Goal: Information Seeking & Learning: Learn about a topic

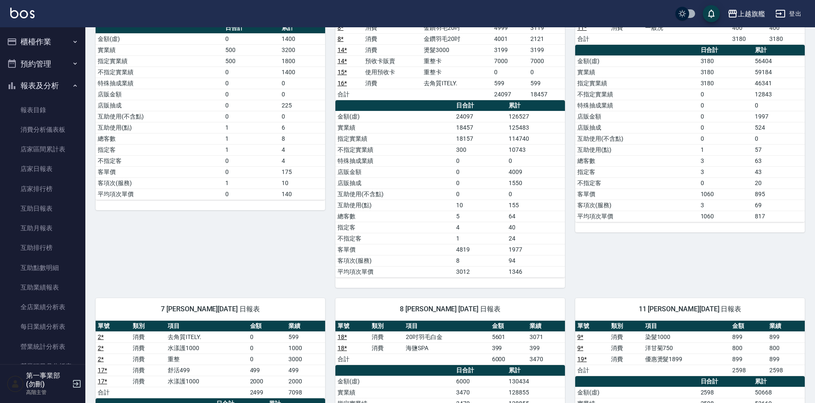
scroll to position [299, 0]
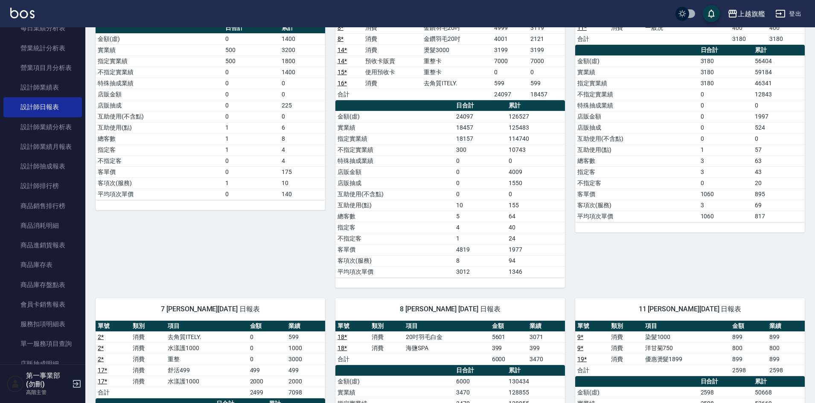
click at [659, 215] on td "平均項次單價" at bounding box center [636, 216] width 123 height 11
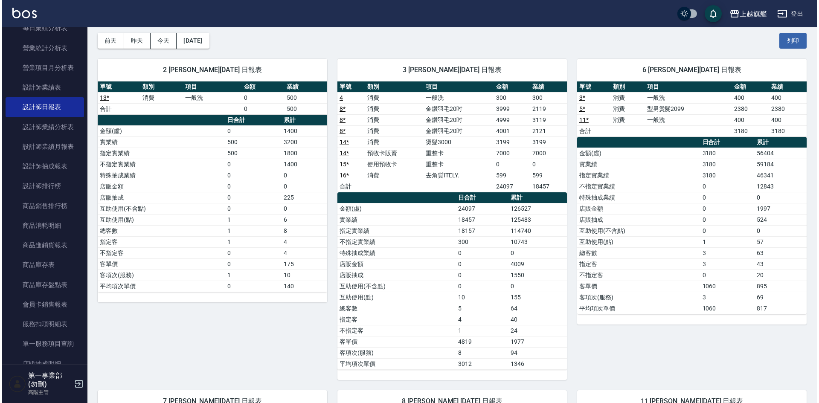
scroll to position [0, 0]
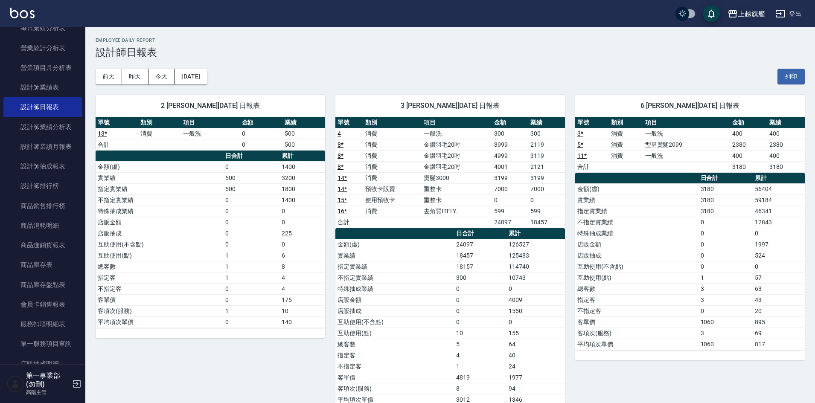
click at [739, 18] on div "上越旗艦" at bounding box center [751, 14] width 27 height 11
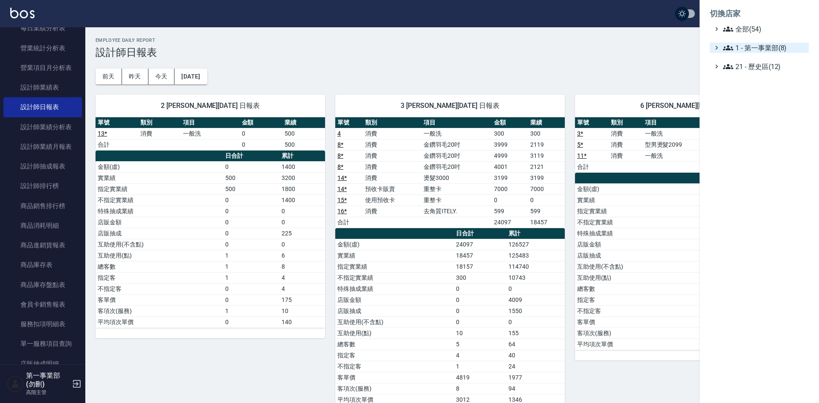
click at [767, 49] on span "1 - 第一事業部(8)" at bounding box center [764, 48] width 82 height 10
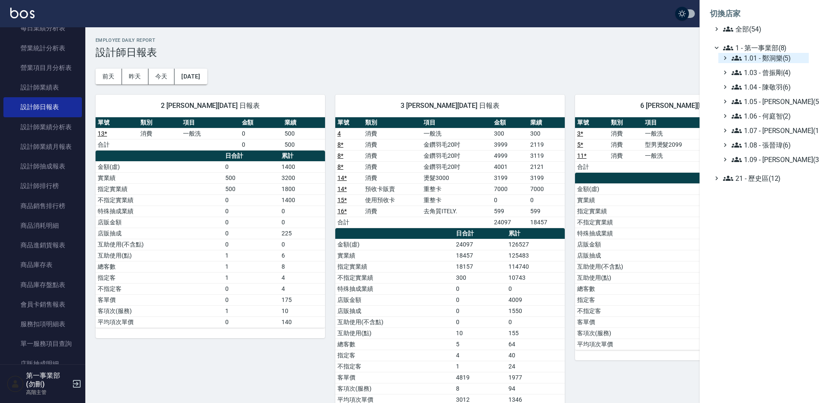
click at [772, 61] on span "1.01 - 鄭洞樂(5)" at bounding box center [769, 58] width 74 height 10
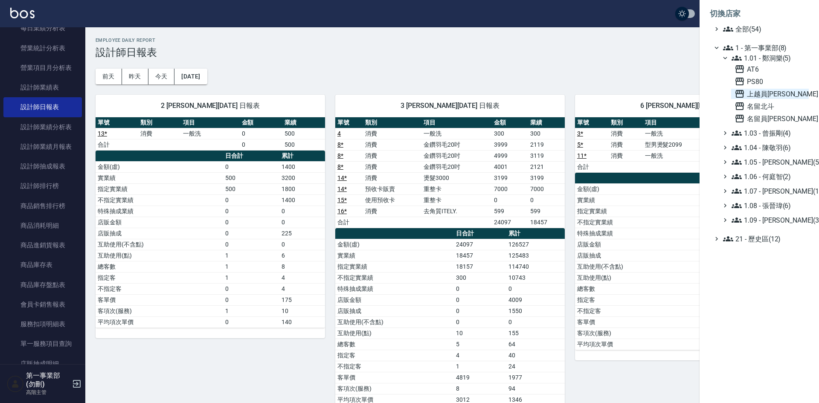
click at [773, 95] on span "上越員[PERSON_NAME]" at bounding box center [770, 94] width 71 height 10
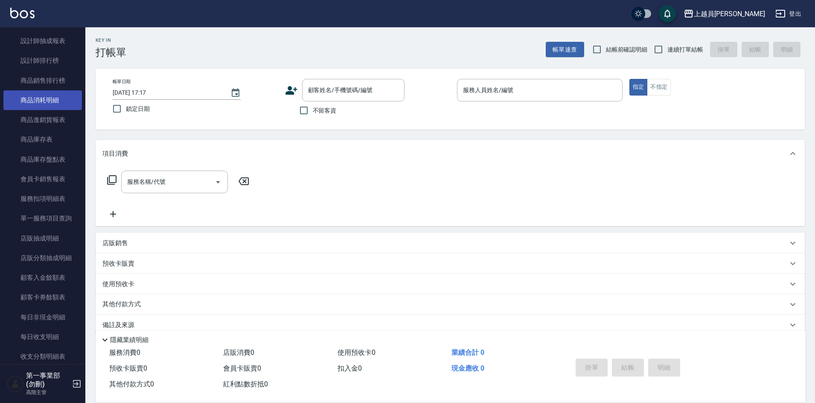
scroll to position [427, 0]
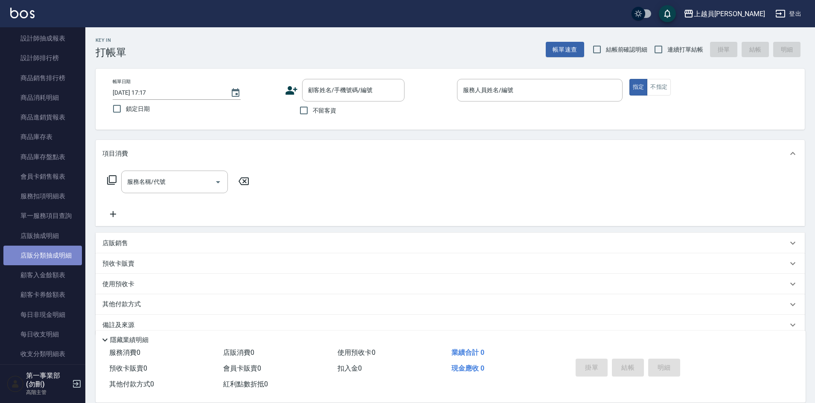
drag, startPoint x: 52, startPoint y: 251, endPoint x: 57, endPoint y: 247, distance: 6.4
click at [52, 251] on link "店販分類抽成明細" at bounding box center [42, 256] width 78 height 20
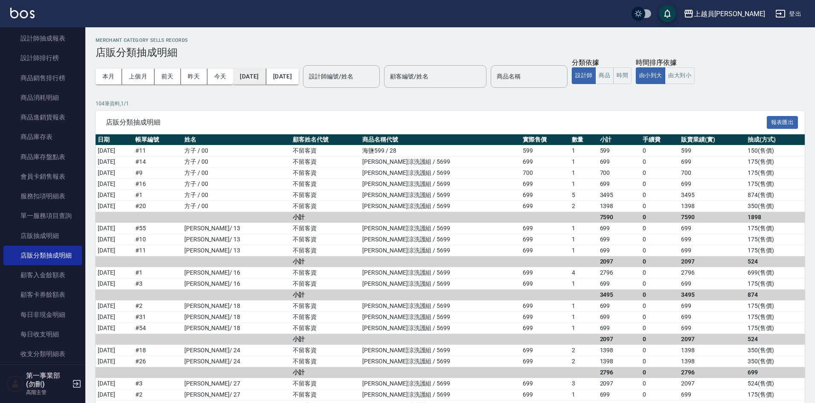
click at [254, 77] on button "2025/08/01" at bounding box center [249, 77] width 33 height 16
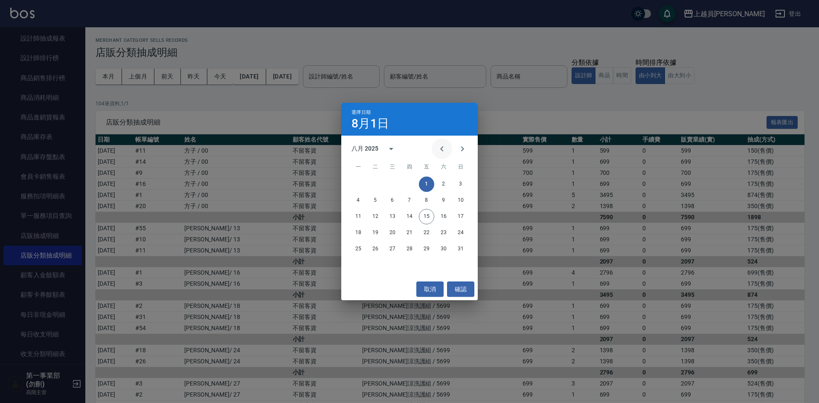
click at [443, 152] on icon "Previous month" at bounding box center [442, 149] width 10 height 10
drag, startPoint x: 376, startPoint y: 216, endPoint x: 396, endPoint y: 192, distance: 31.5
click at [376, 216] on button "15" at bounding box center [375, 216] width 15 height 15
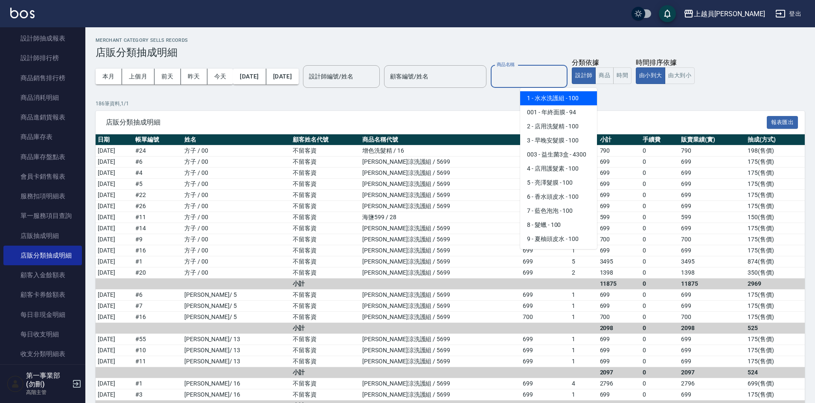
click at [535, 76] on input "商品名稱" at bounding box center [528, 76] width 69 height 15
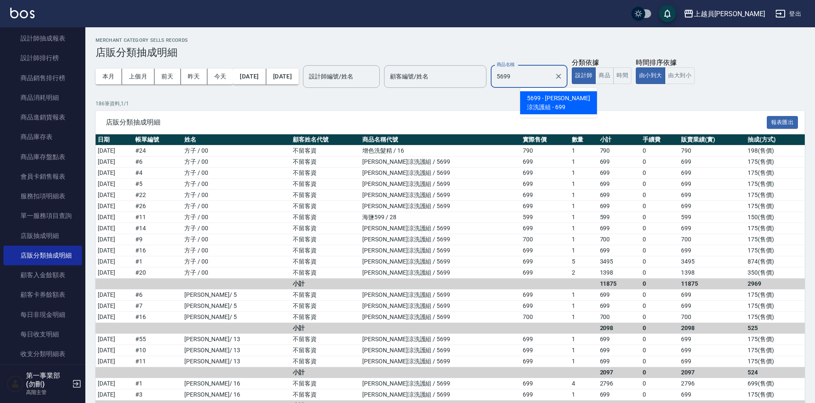
click at [552, 108] on span "5699 - 水水沁涼洗護組 - 699" at bounding box center [558, 102] width 77 height 23
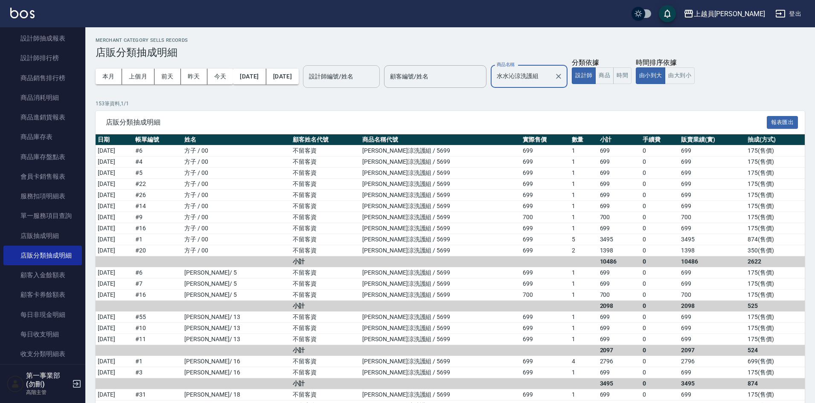
type input "水水沁涼洗護組"
click at [368, 78] on input "設計師編號/姓名" at bounding box center [341, 76] width 69 height 15
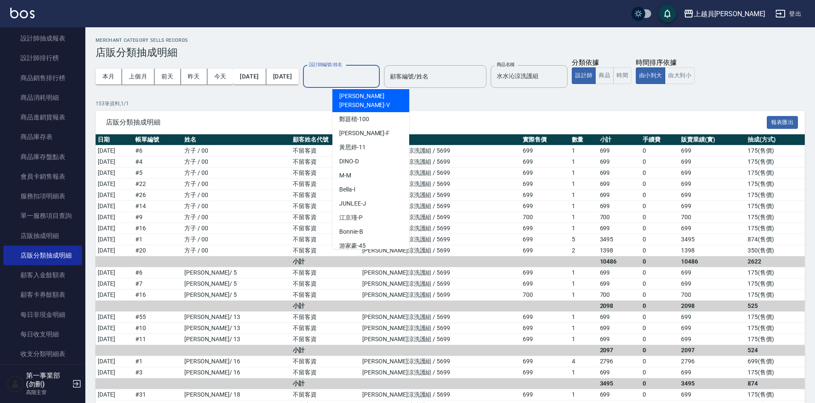
scroll to position [423, 0]
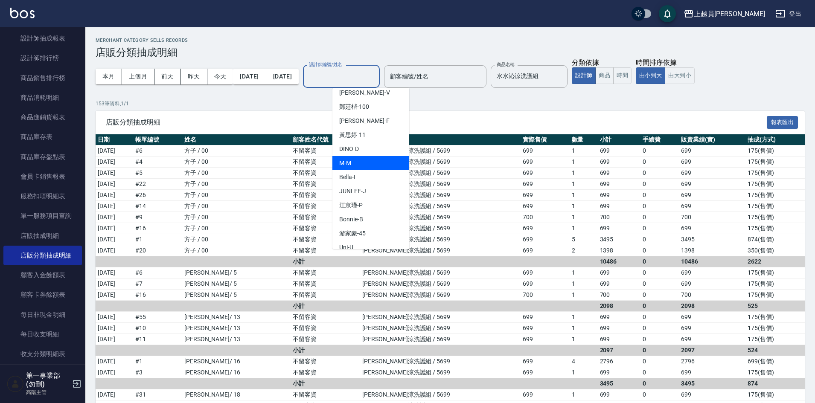
click at [363, 156] on div "M -M" at bounding box center [370, 163] width 77 height 14
type input "M-M"
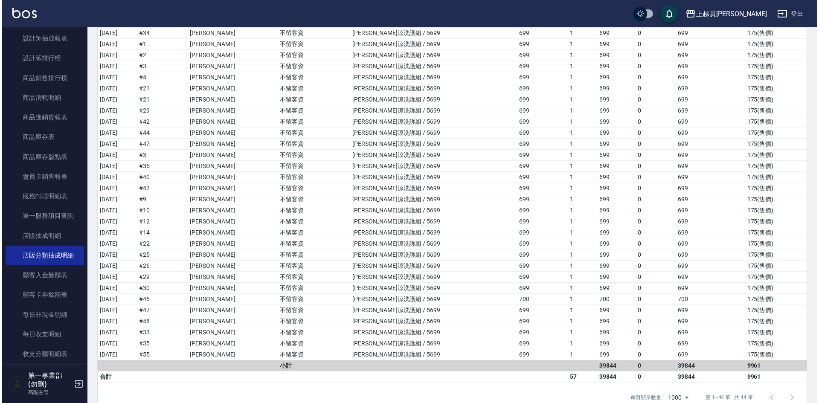
scroll to position [293, 0]
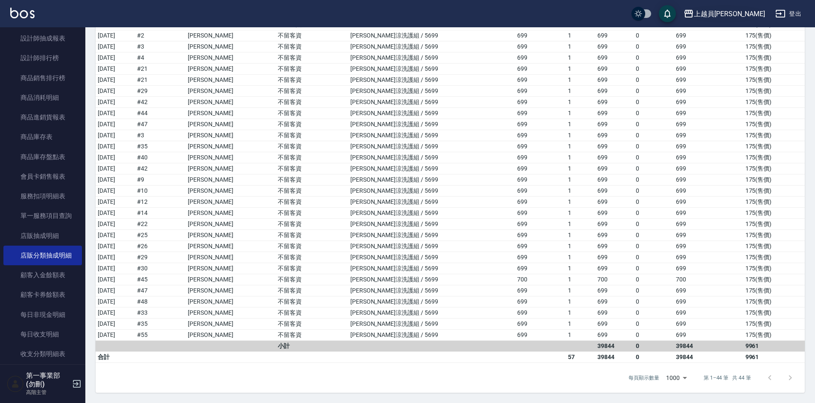
click at [749, 9] on div "上越員[PERSON_NAME]" at bounding box center [729, 14] width 71 height 11
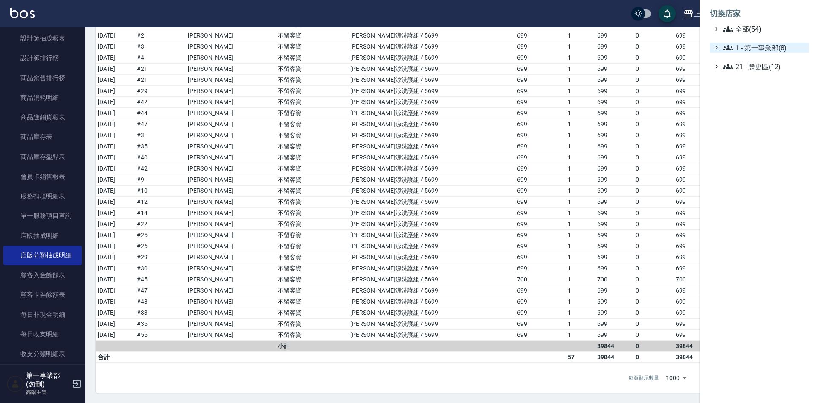
click at [760, 48] on span "1 - 第一事業部(8)" at bounding box center [764, 48] width 82 height 10
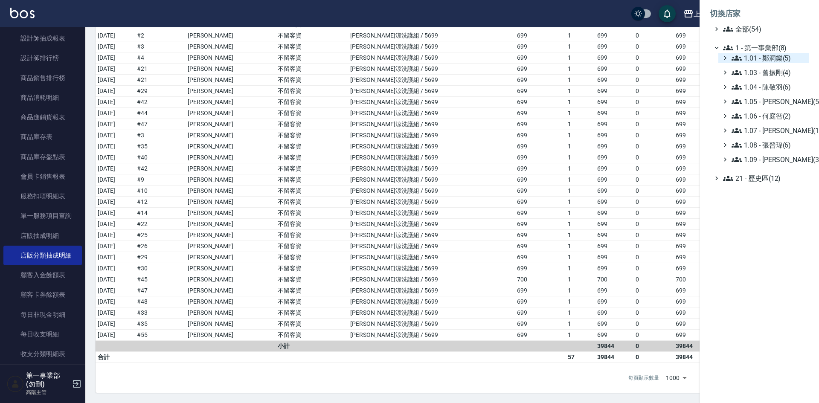
click at [769, 57] on span "1.01 - 鄭洞樂(5)" at bounding box center [769, 58] width 74 height 10
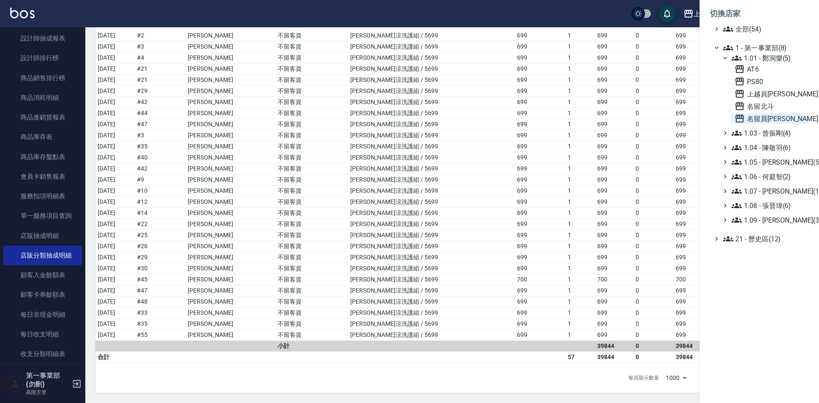
click at [769, 114] on span "名留員林中正" at bounding box center [770, 118] width 71 height 10
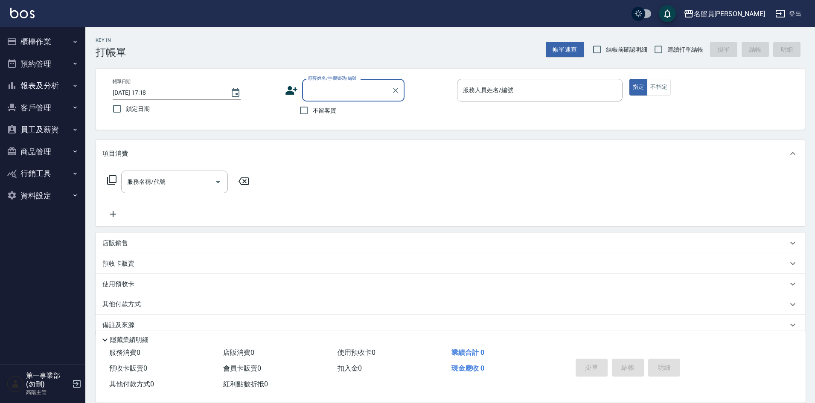
click at [52, 81] on button "報表及分析" at bounding box center [42, 86] width 78 height 22
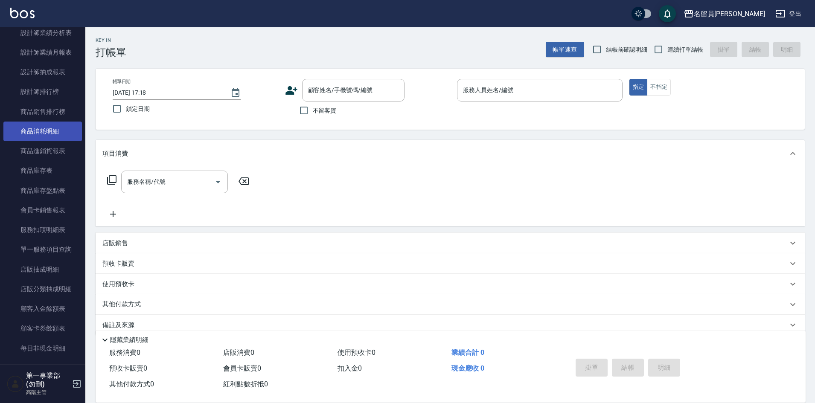
scroll to position [597, 0]
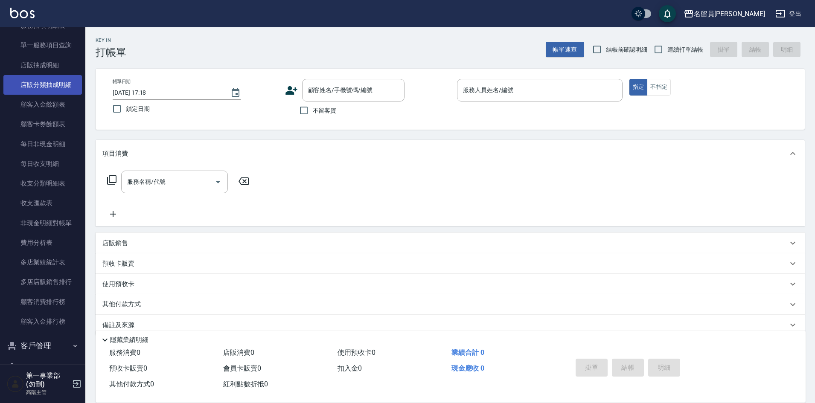
click at [55, 85] on link "店販分類抽成明細" at bounding box center [42, 85] width 78 height 20
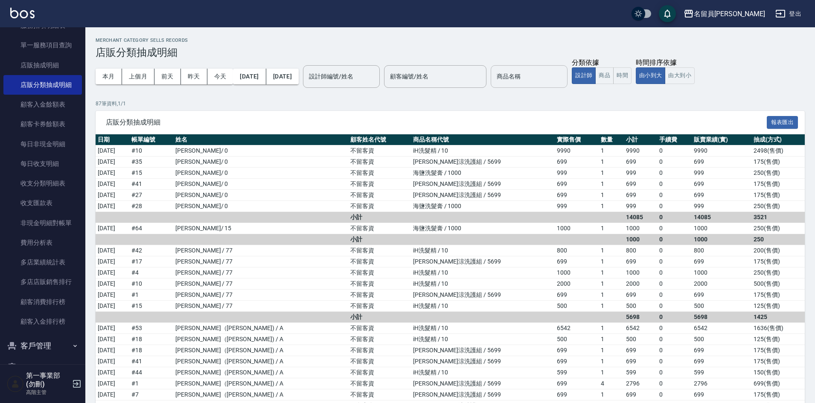
click at [535, 78] on input "商品名稱" at bounding box center [528, 76] width 69 height 15
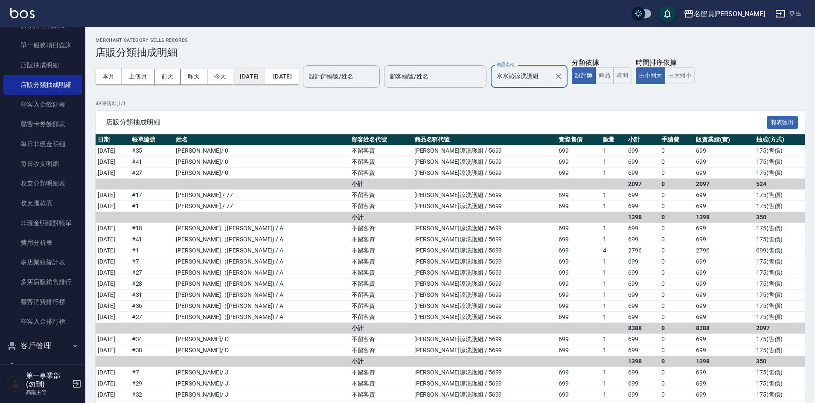
type input "水水沁涼洗護組"
click at [243, 73] on button "[DATE]" at bounding box center [249, 77] width 33 height 16
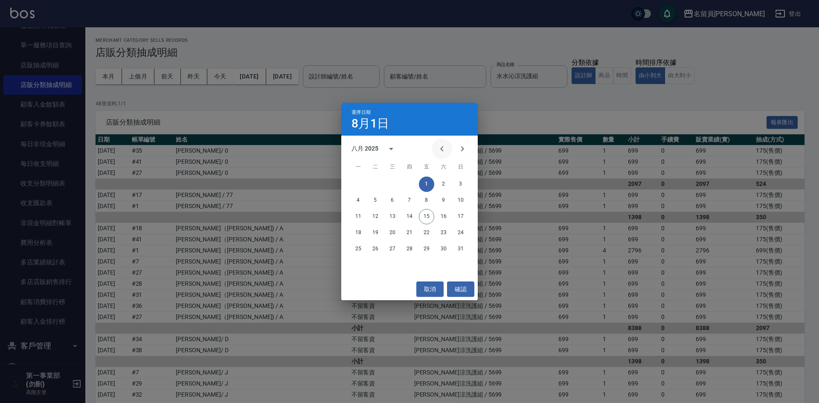
click at [435, 145] on button "Previous month" at bounding box center [442, 149] width 20 height 20
click at [376, 218] on button "15" at bounding box center [375, 216] width 15 height 15
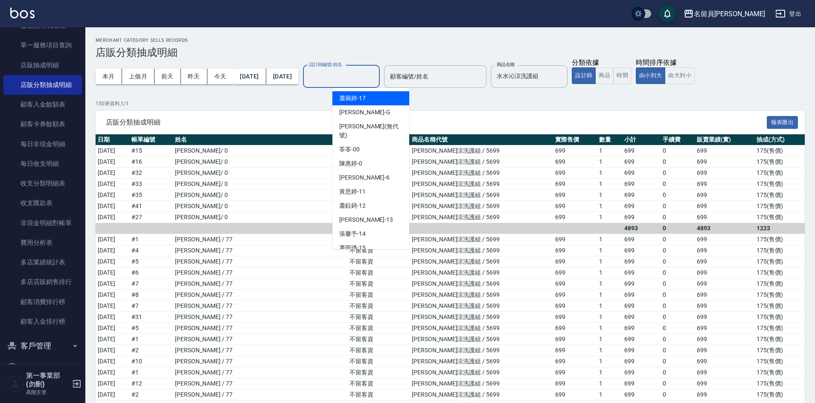
click at [364, 76] on input "設計師編號/姓名" at bounding box center [341, 76] width 69 height 15
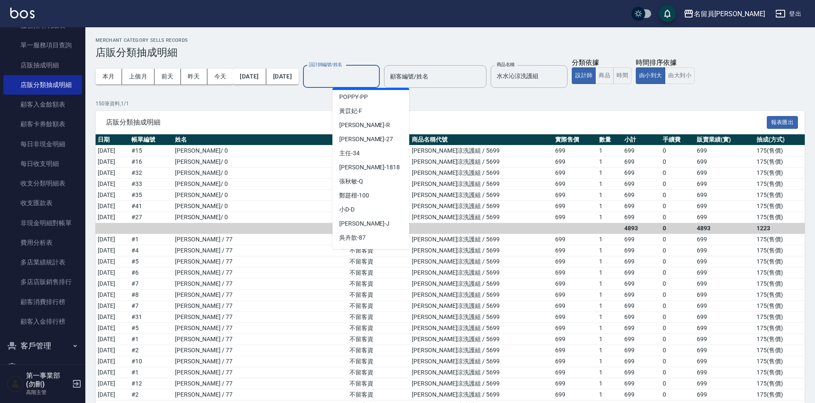
scroll to position [479, 0]
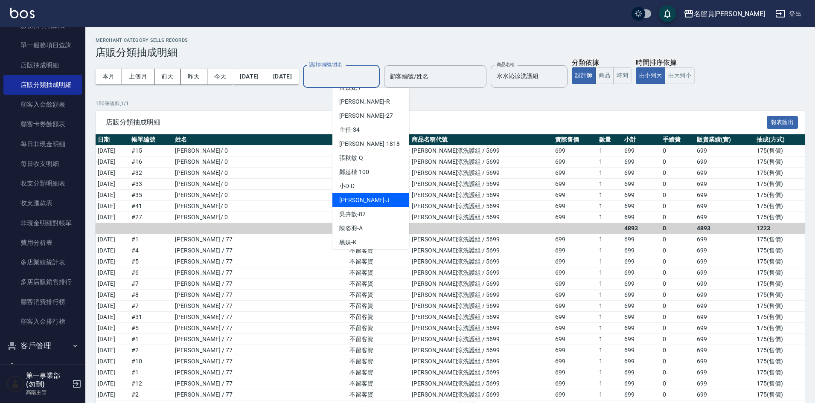
click at [366, 193] on div "Jenny -J" at bounding box center [370, 200] width 77 height 14
type input "Jenny -J"
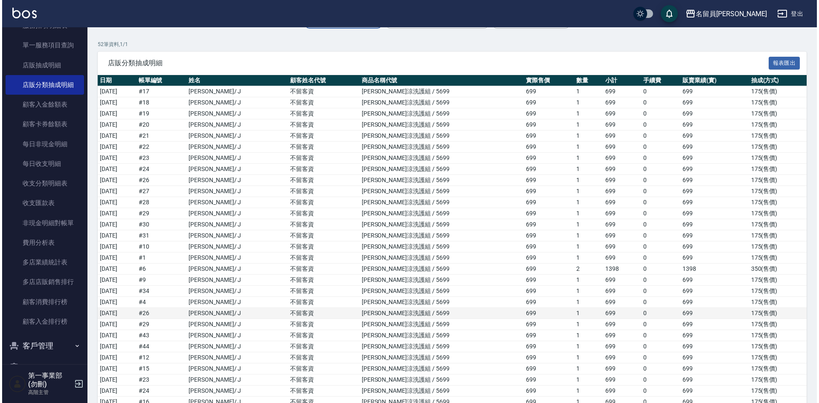
scroll to position [0, 0]
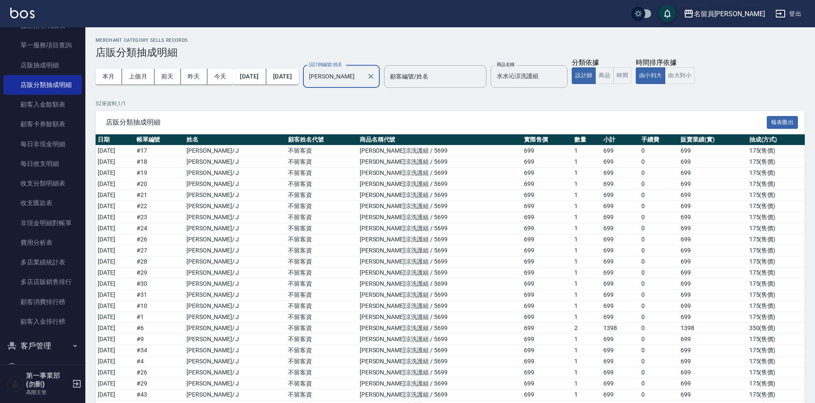
click at [750, 7] on button "名留員[PERSON_NAME]" at bounding box center [724, 13] width 88 height 17
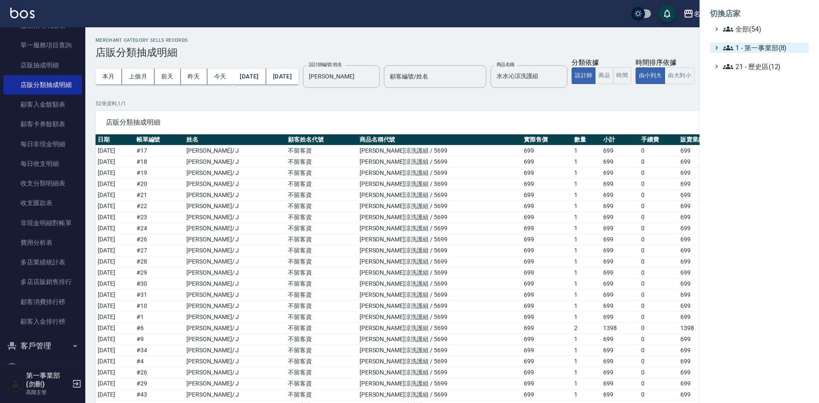
click at [765, 46] on span "1 - 第一事業部(8)" at bounding box center [764, 48] width 82 height 10
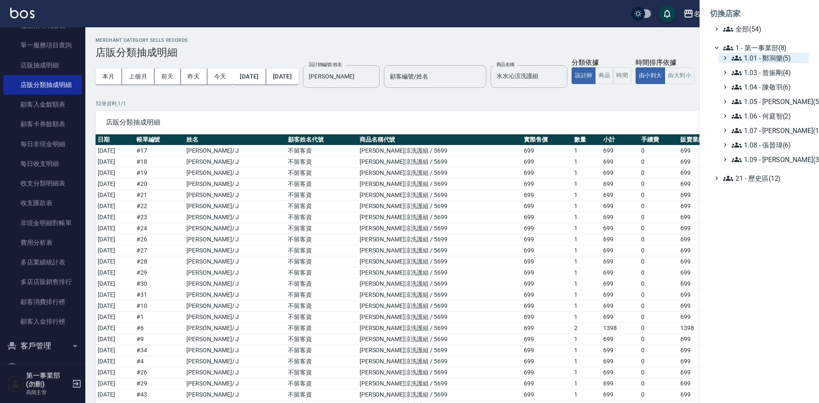
click at [776, 61] on span "1.01 - 鄭洞樂(5)" at bounding box center [769, 58] width 74 height 10
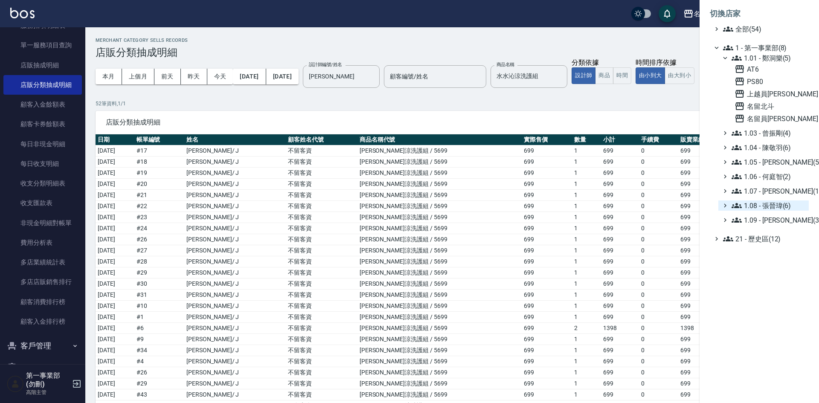
click at [779, 208] on span "1.08 - 張晉瑋(6)" at bounding box center [769, 205] width 74 height 10
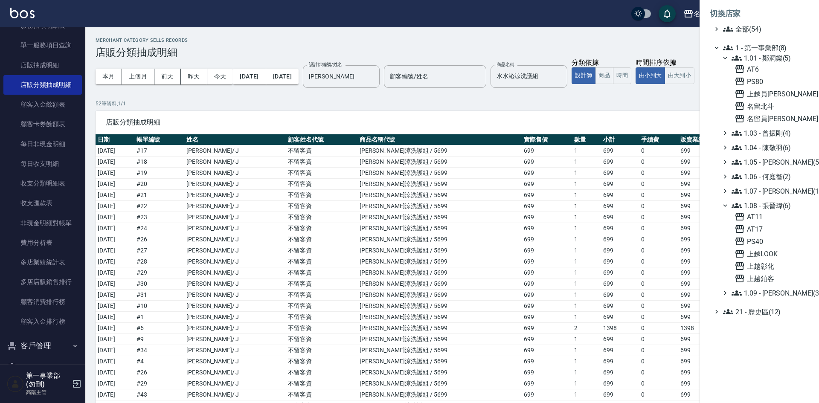
click at [777, 185] on div "1.01 - 鄭洞樂(5) AT6 PS80 上越員林 名留北斗 名留員林中正 1.03 - 曾振剛(4) 1.04 - 陳敬羽(6) 1.05 - 廖厚迪(…" at bounding box center [763, 175] width 90 height 245
click at [776, 190] on span "1.07 - 蔡佳均(11)" at bounding box center [769, 191] width 74 height 10
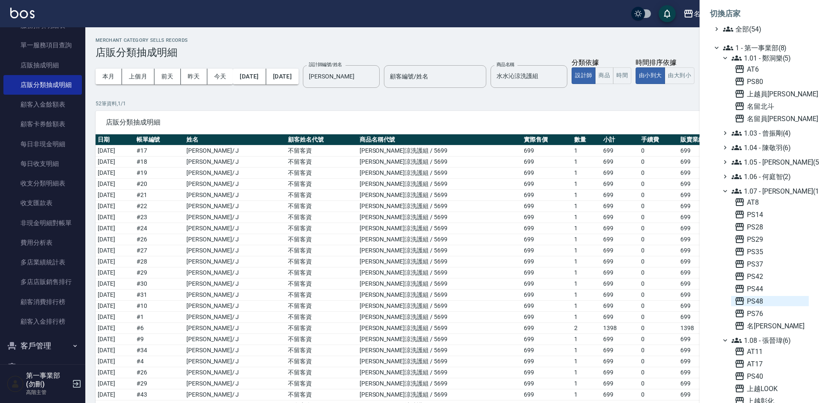
click at [766, 299] on span "PS48" at bounding box center [770, 301] width 71 height 10
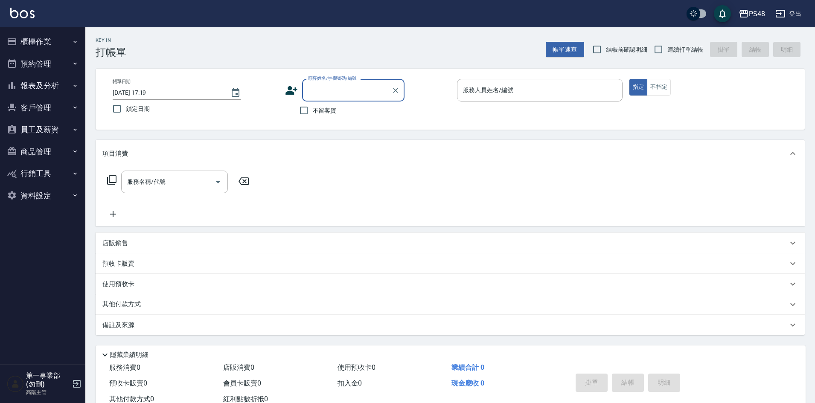
click at [47, 132] on button "員工及薪資" at bounding box center [42, 130] width 78 height 22
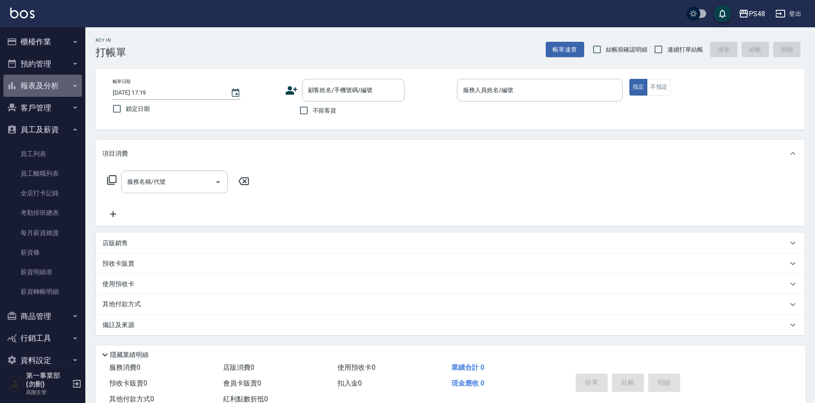
click at [53, 95] on button "報表及分析" at bounding box center [42, 86] width 78 height 22
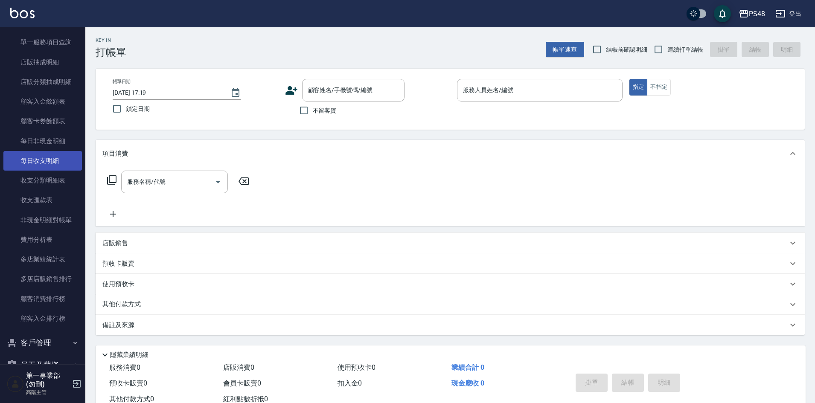
scroll to position [597, 0]
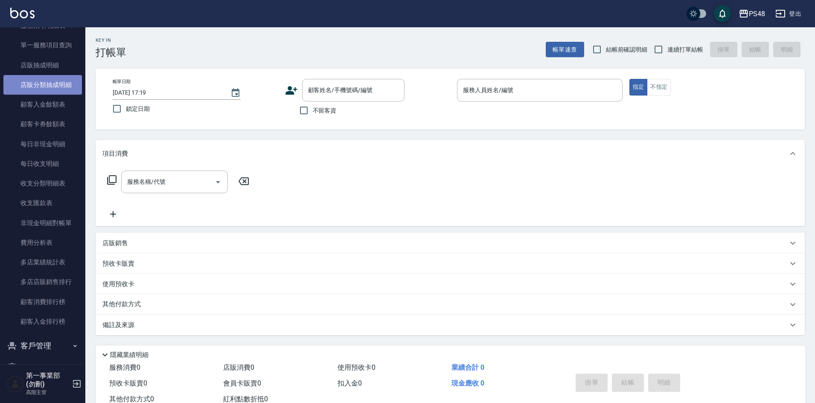
click at [49, 86] on link "店販分類抽成明細" at bounding box center [42, 85] width 78 height 20
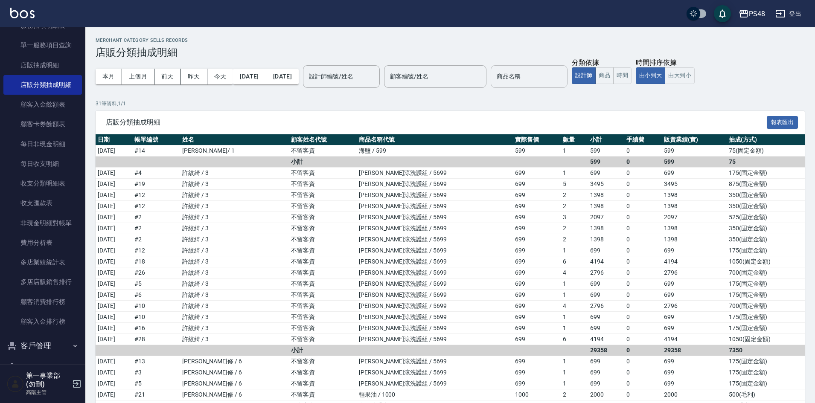
click at [538, 77] on input "商品名稱" at bounding box center [528, 76] width 69 height 15
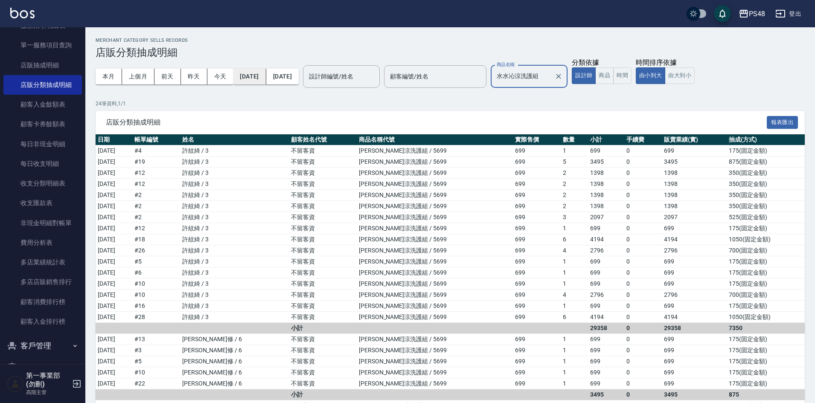
type input "水水沁涼洗護組"
click at [251, 77] on button "[DATE]" at bounding box center [249, 77] width 33 height 16
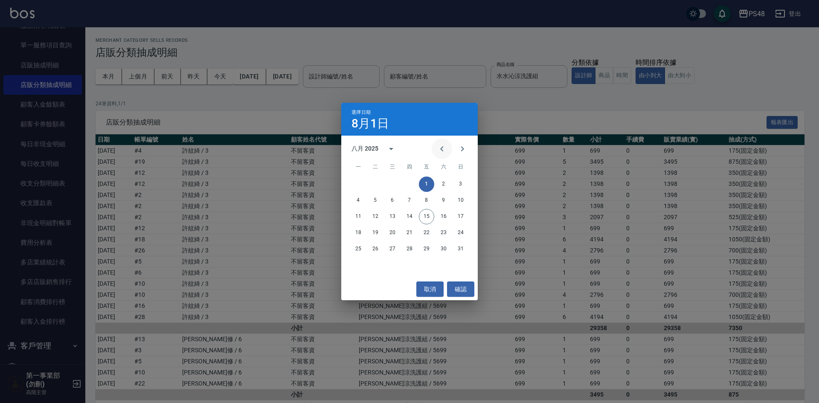
click at [440, 150] on icon "Previous month" at bounding box center [442, 149] width 10 height 10
drag, startPoint x: 376, startPoint y: 216, endPoint x: 384, endPoint y: 208, distance: 11.5
click at [376, 216] on button "15" at bounding box center [375, 216] width 15 height 15
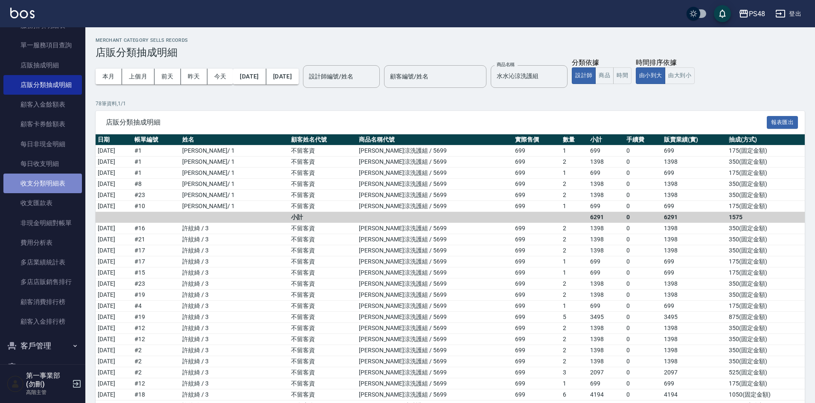
click at [45, 185] on link "收支分類明細表" at bounding box center [42, 184] width 78 height 20
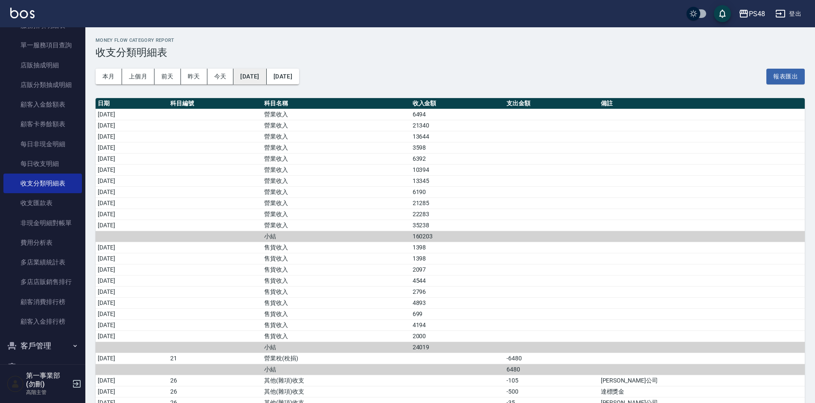
click at [266, 74] on button "[DATE]" at bounding box center [249, 77] width 33 height 16
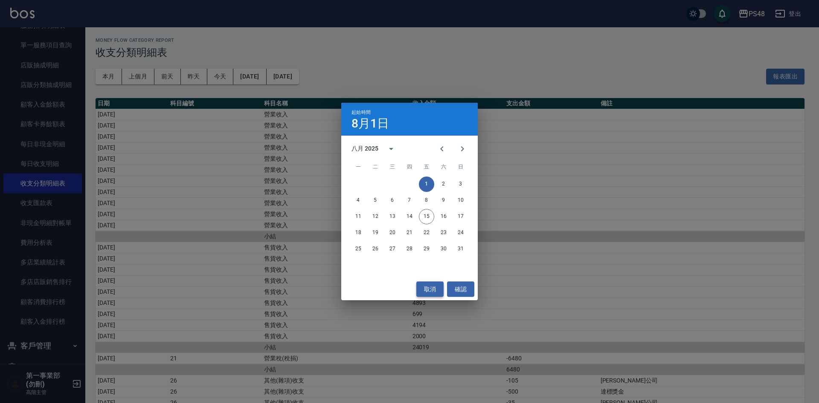
click at [431, 288] on button "取消" at bounding box center [429, 290] width 27 height 16
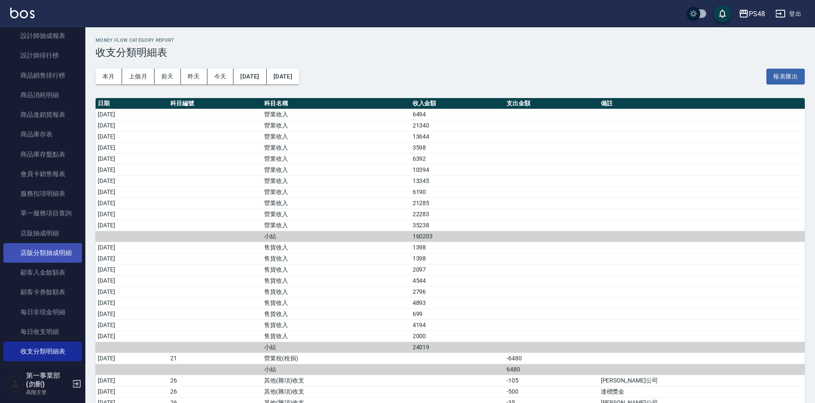
scroll to position [427, 0]
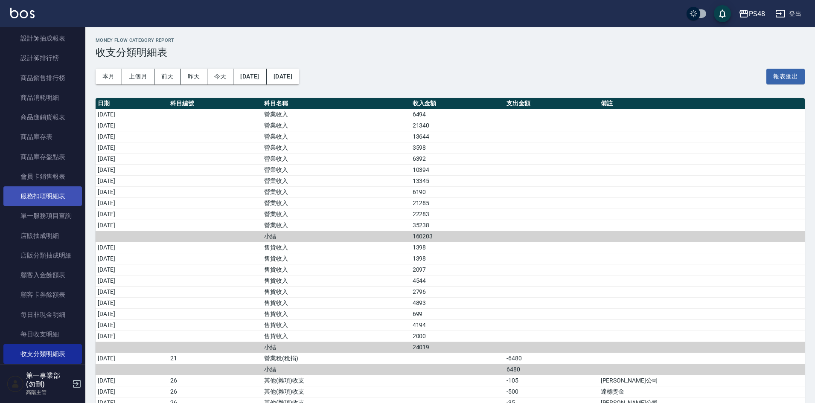
click at [58, 196] on link "服務扣項明細表" at bounding box center [42, 196] width 78 height 20
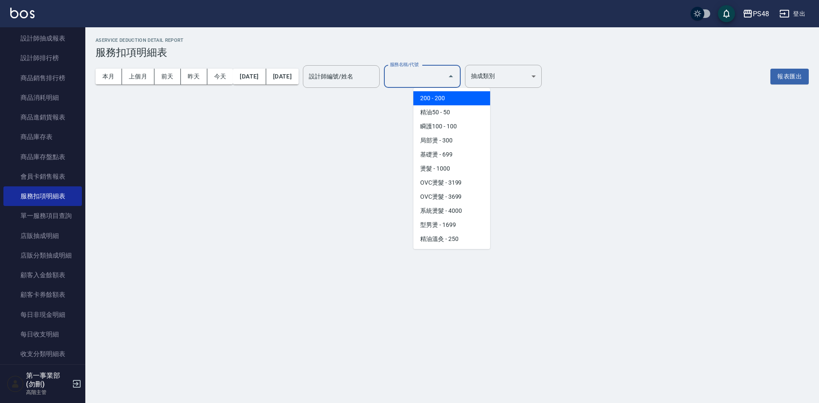
click at [444, 81] on input "服務名稱/代號" at bounding box center [416, 76] width 56 height 15
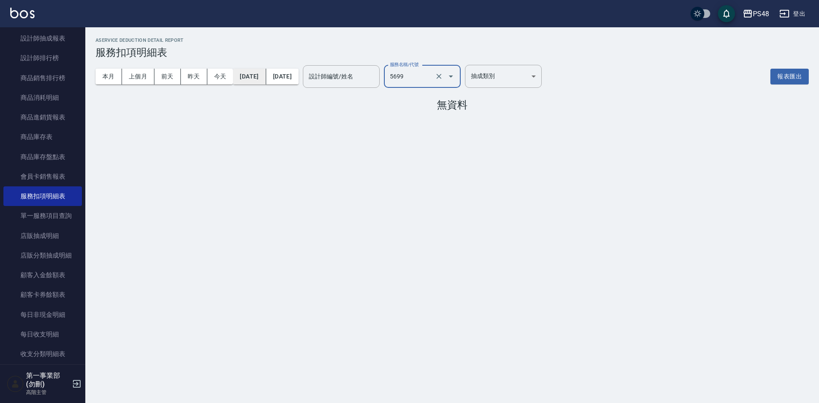
type input "水沁涼套餐(5699)"
click at [255, 77] on button "[DATE]" at bounding box center [249, 77] width 33 height 16
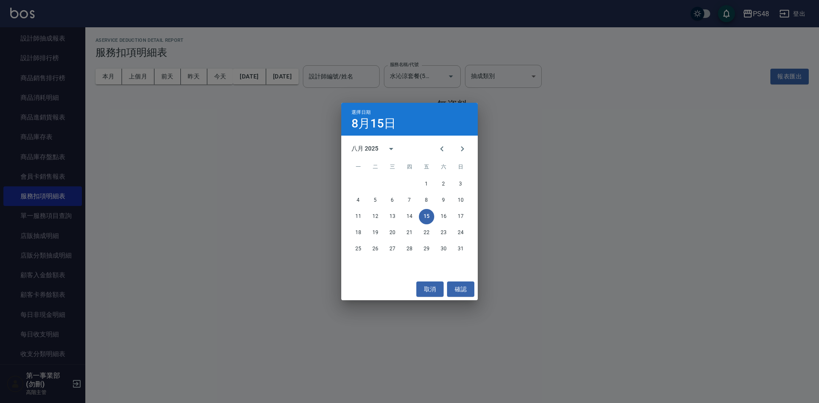
click at [299, 78] on div "選擇日期 8月15日 八月 2025 一 二 三 四 五 六 日 1 2 3 4 5 6 7 8 9 10 11 12 13 14 15 16 17 18 1…" at bounding box center [409, 201] width 819 height 403
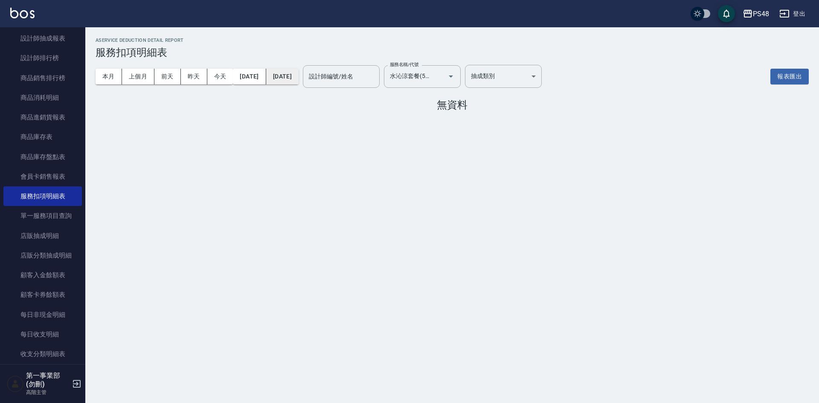
click at [298, 77] on button "2025/08/31" at bounding box center [282, 77] width 32 height 16
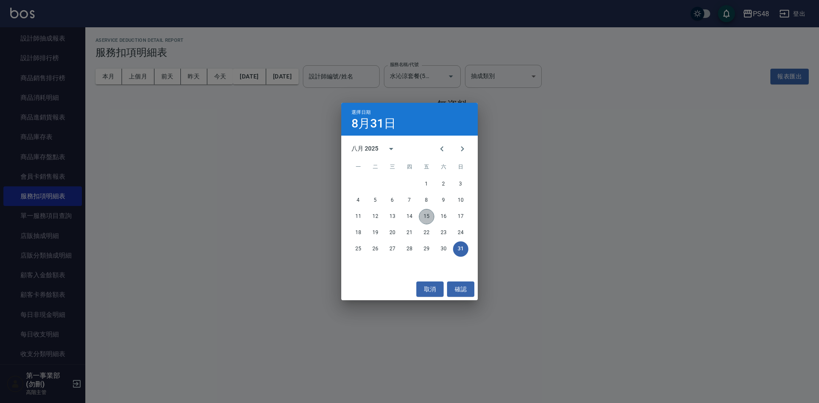
click at [424, 218] on button "15" at bounding box center [426, 216] width 15 height 15
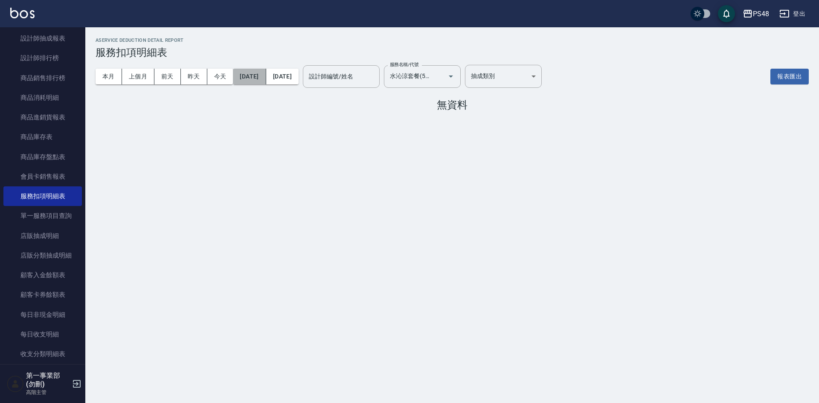
click at [262, 79] on button "[DATE]" at bounding box center [249, 77] width 33 height 16
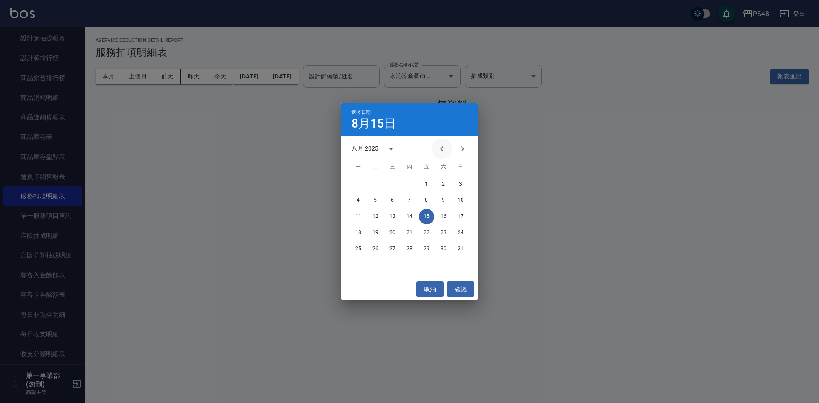
click at [439, 149] on icon "Previous month" at bounding box center [442, 149] width 10 height 10
click at [378, 215] on button "15" at bounding box center [375, 216] width 15 height 15
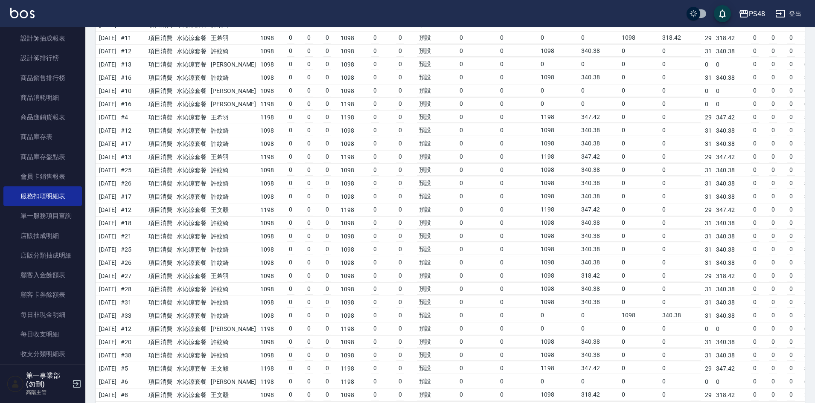
scroll to position [595, 0]
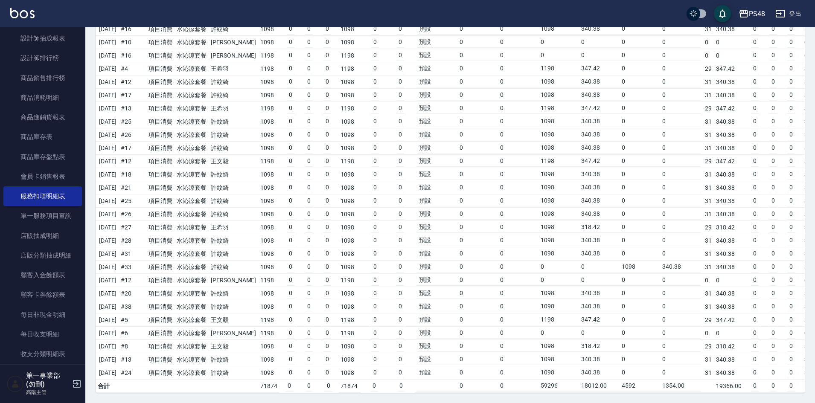
click at [660, 276] on td "0" at bounding box center [680, 280] width 41 height 11
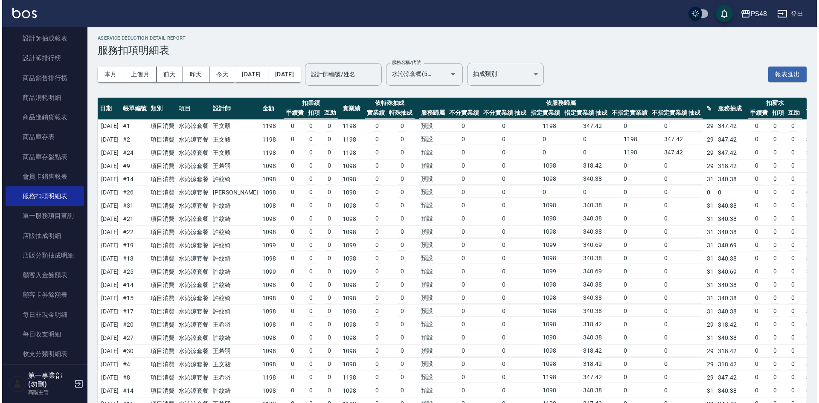
scroll to position [0, 0]
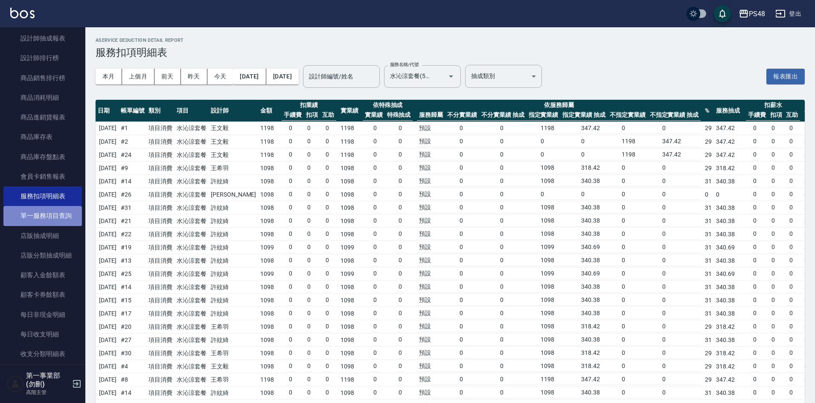
click at [48, 221] on link "單一服務項目查詢" at bounding box center [42, 216] width 78 height 20
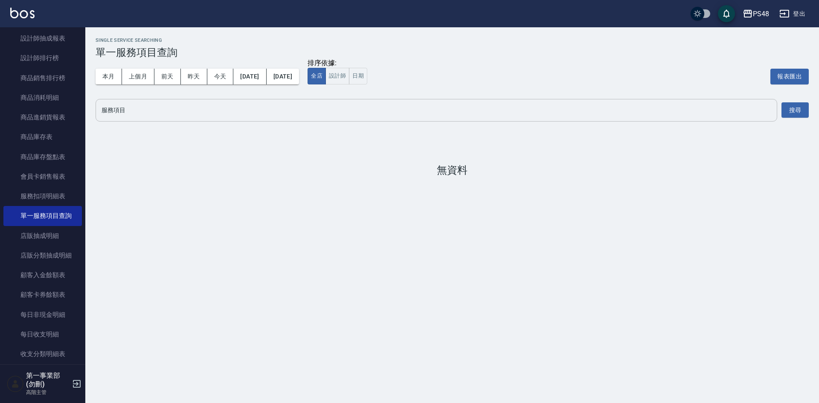
click at [229, 117] on input "服務項目" at bounding box center [436, 110] width 674 height 15
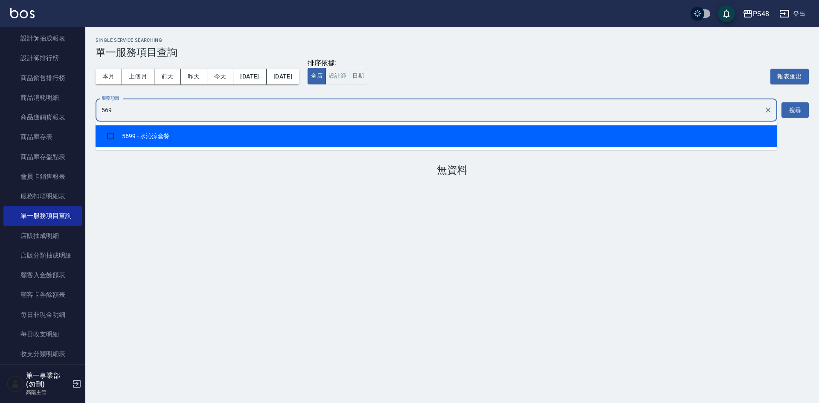
type input "5699"
checkbox input "true"
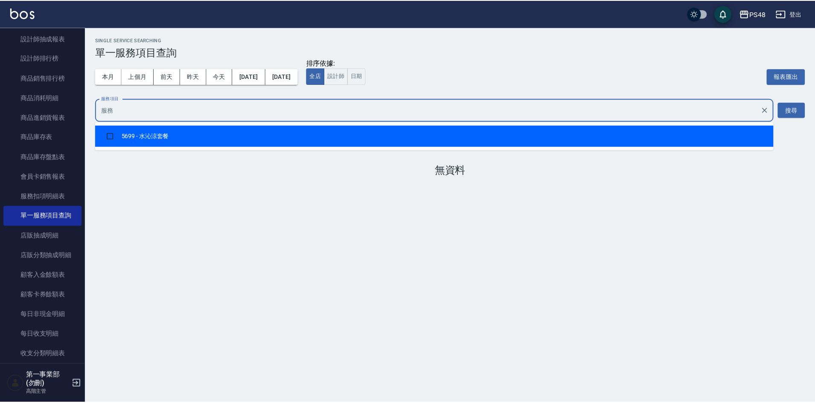
scroll to position [695, 0]
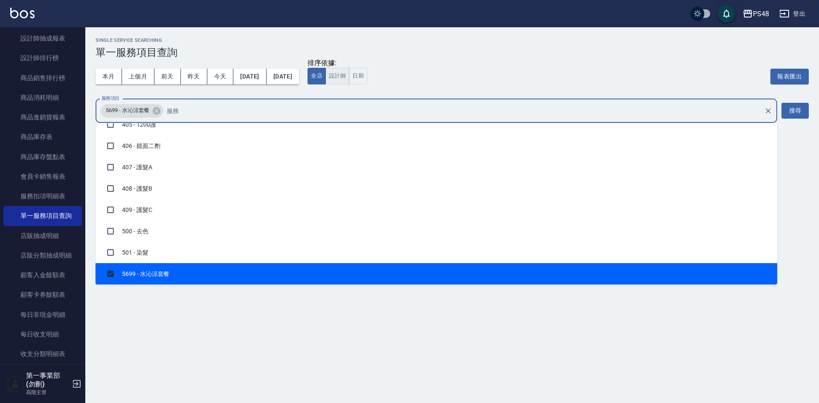
click at [349, 74] on button "設計師" at bounding box center [337, 76] width 24 height 17
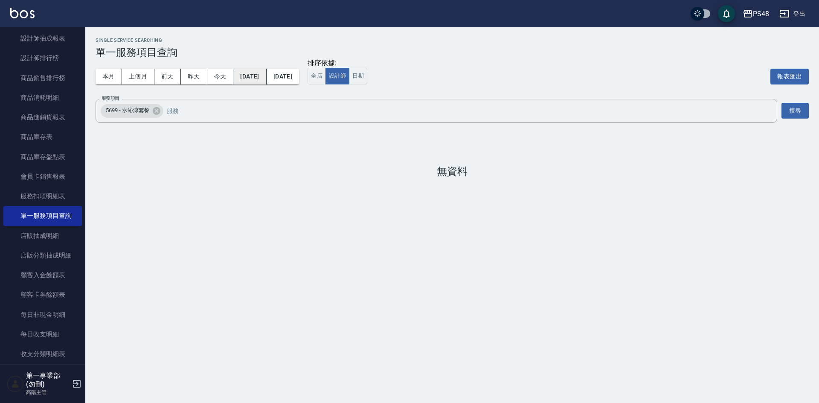
click at [252, 76] on button "[DATE]" at bounding box center [249, 77] width 33 height 16
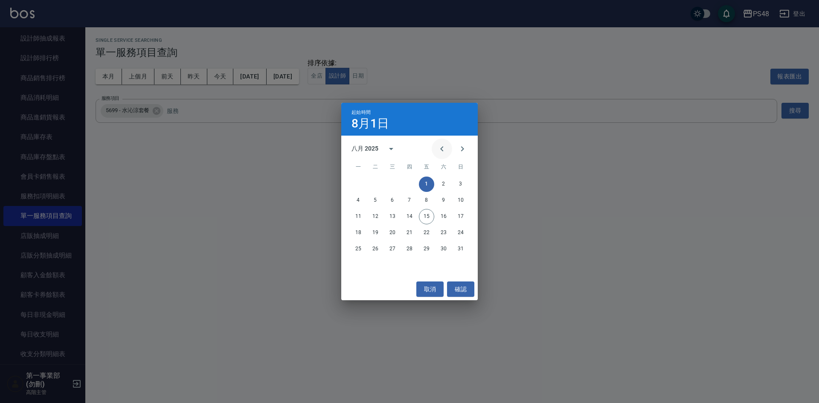
click at [443, 148] on icon "Previous month" at bounding box center [442, 149] width 10 height 10
click at [374, 216] on button "15" at bounding box center [375, 216] width 15 height 15
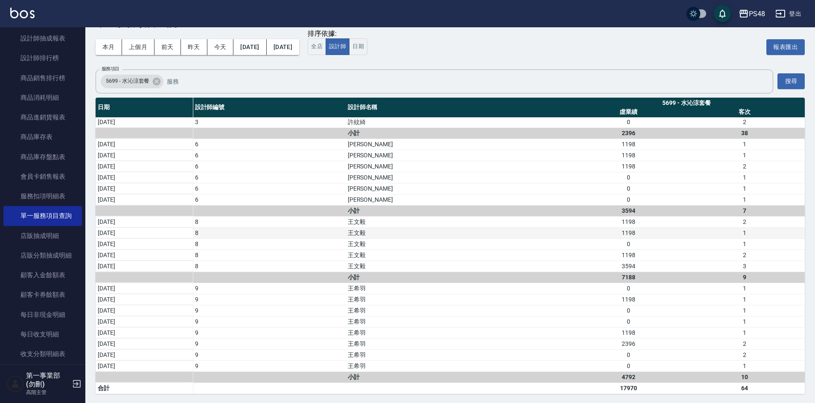
scroll to position [31, 0]
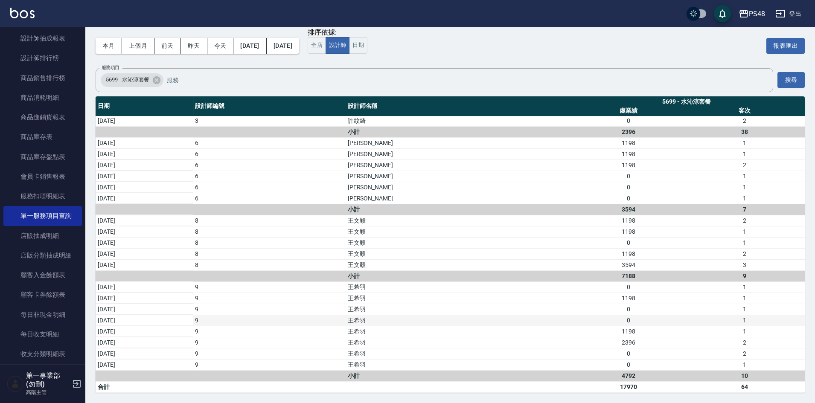
click at [573, 322] on div "0" at bounding box center [628, 320] width 116 height 9
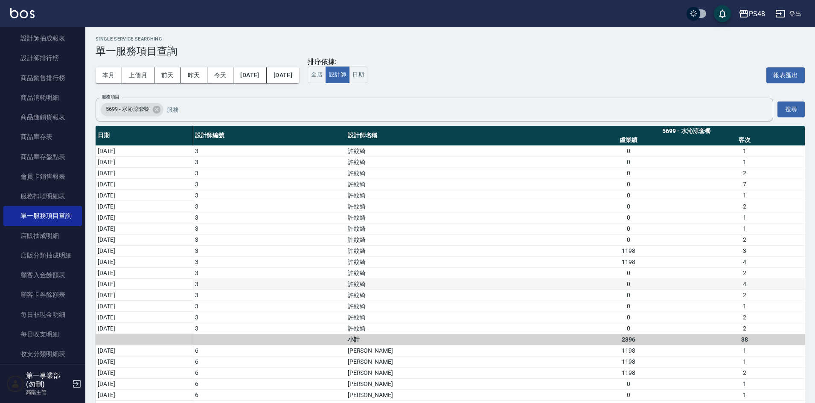
scroll to position [0, 0]
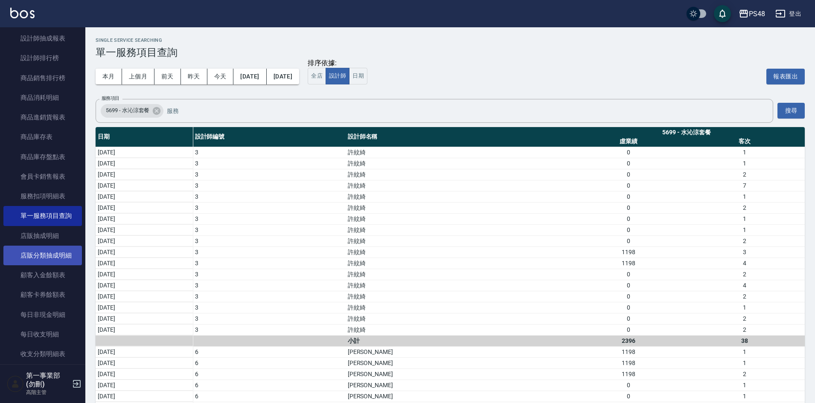
click at [60, 252] on link "店販分類抽成明細" at bounding box center [42, 256] width 78 height 20
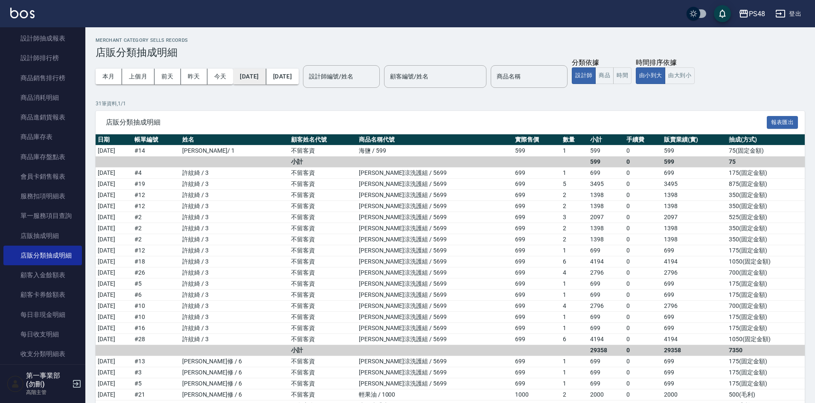
click at [257, 74] on button "[DATE]" at bounding box center [249, 77] width 33 height 16
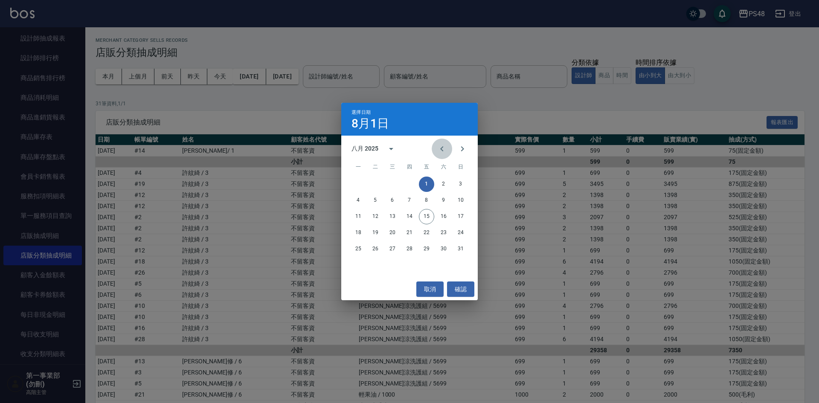
click at [445, 149] on icon "Previous month" at bounding box center [442, 149] width 10 height 10
click at [372, 216] on button "15" at bounding box center [375, 216] width 15 height 15
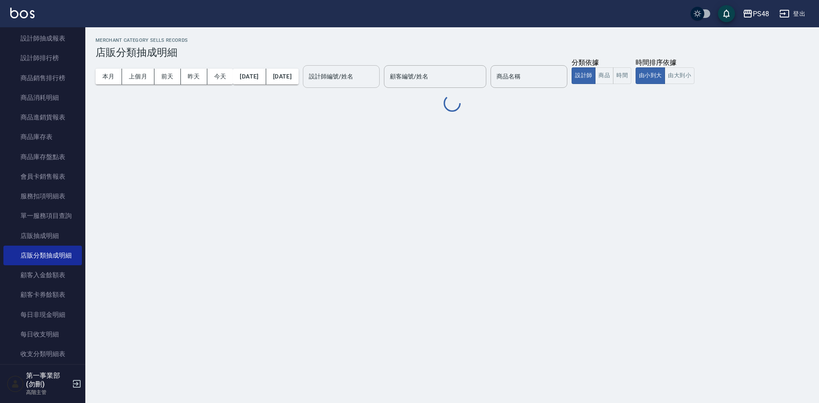
click at [376, 77] on input "設計師編號/姓名" at bounding box center [341, 76] width 69 height 15
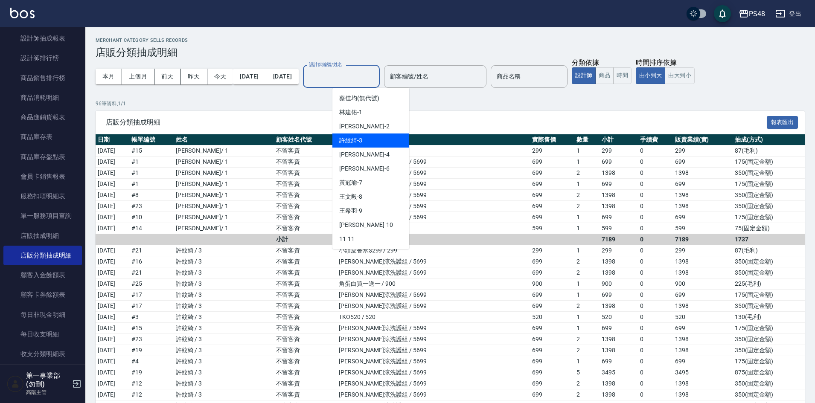
click at [360, 143] on span "許紋綺 -3" at bounding box center [350, 140] width 23 height 9
type input "許紋綺-3"
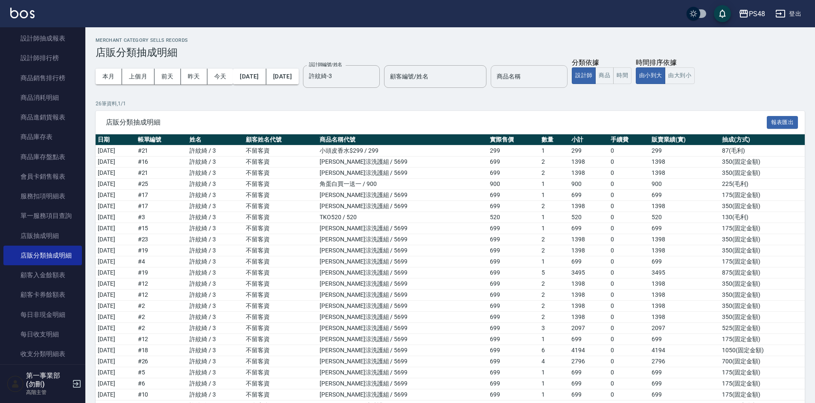
click at [544, 78] on input "商品名稱" at bounding box center [528, 76] width 69 height 15
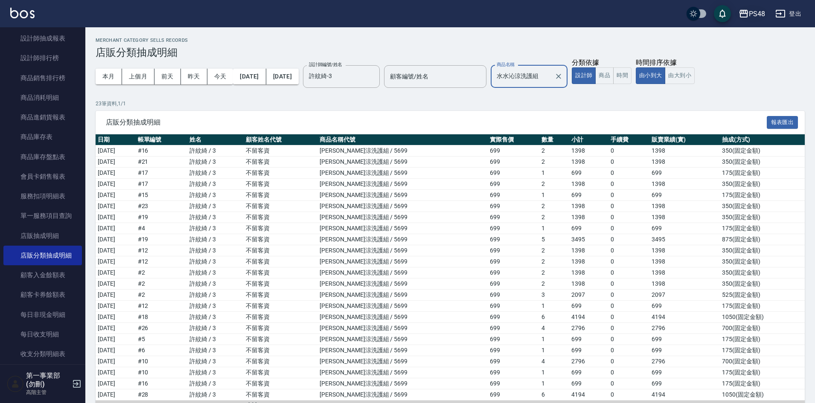
type input "水水沁涼洗護組"
click at [750, 21] on button "PS48" at bounding box center [751, 13] width 33 height 17
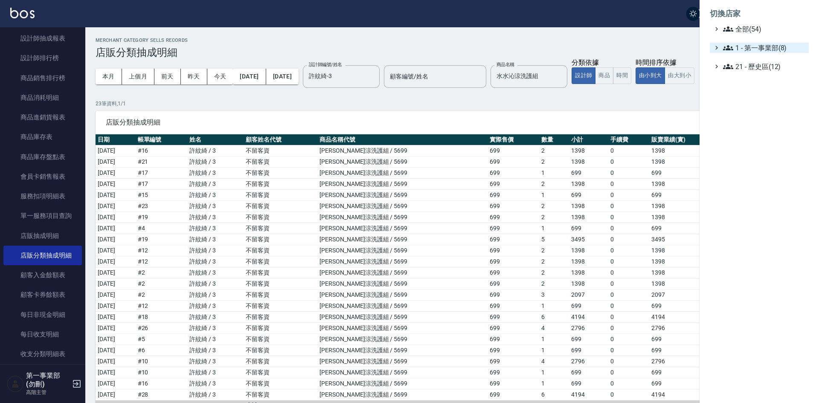
click at [767, 48] on span "1 - 第一事業部(8)" at bounding box center [764, 48] width 82 height 10
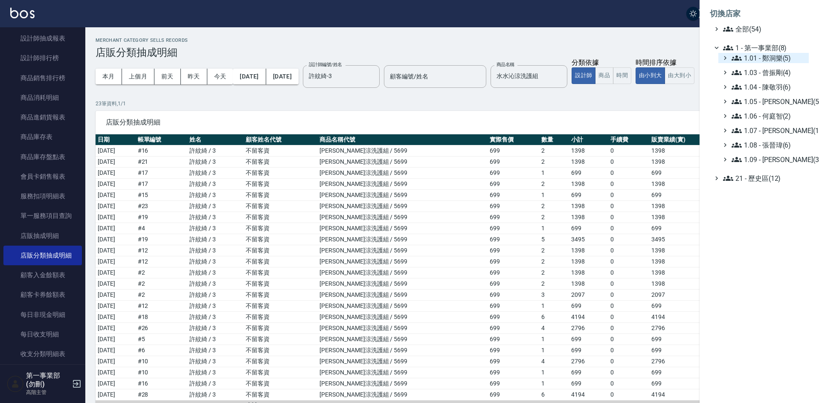
click at [769, 54] on span "1.01 - 鄭洞樂(5)" at bounding box center [769, 58] width 74 height 10
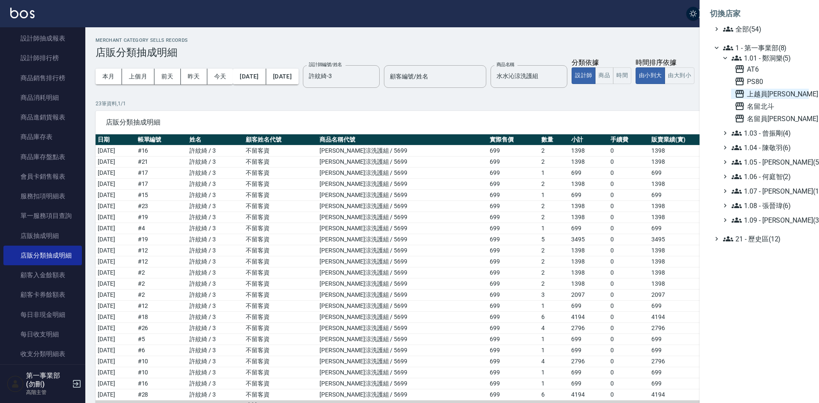
click at [771, 93] on span "上越員[PERSON_NAME]" at bounding box center [770, 94] width 71 height 10
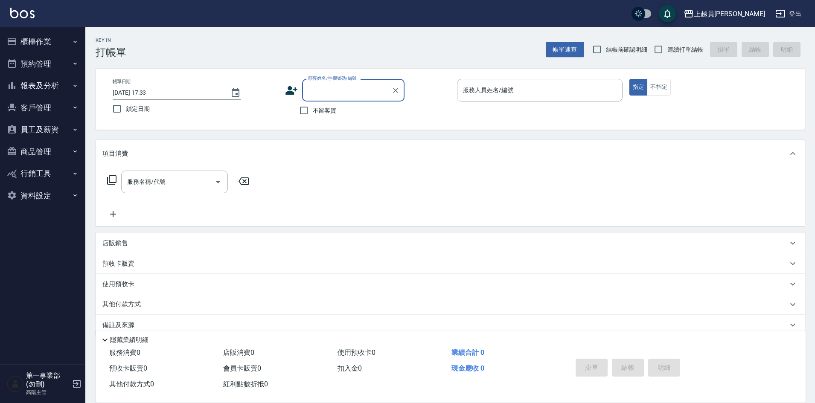
click at [420, 51] on div "Key In 打帳單 帳單速查 結帳前確認明細 連續打單結帳 掛單 結帳 明細" at bounding box center [444, 42] width 719 height 31
click at [566, 267] on div "預收卡販賣" at bounding box center [444, 263] width 685 height 9
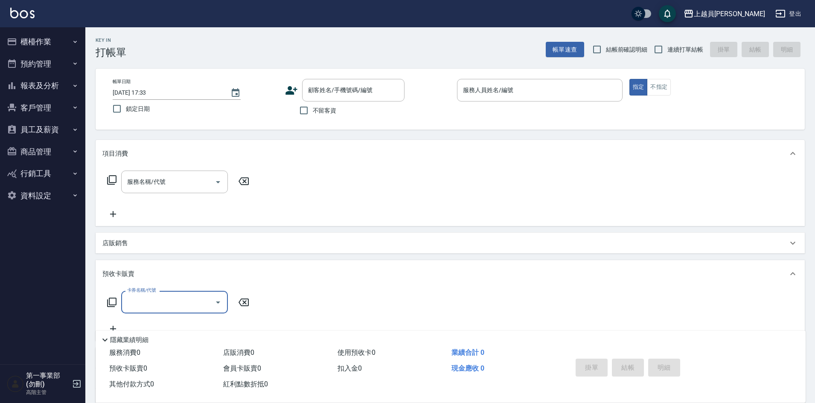
click at [40, 86] on button "報表及分析" at bounding box center [42, 86] width 78 height 22
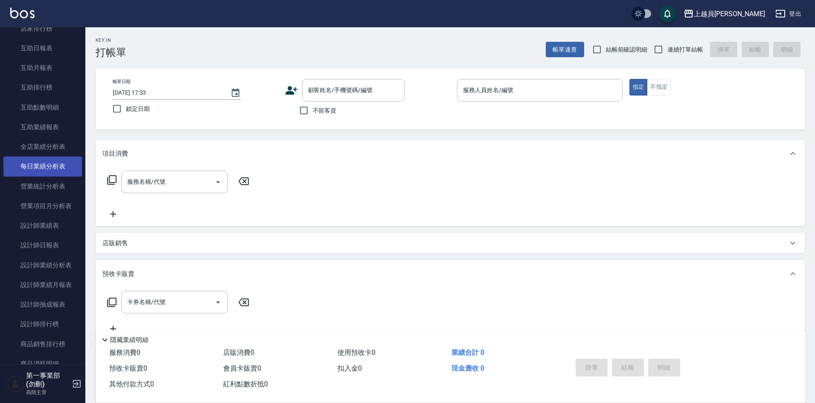
scroll to position [171, 0]
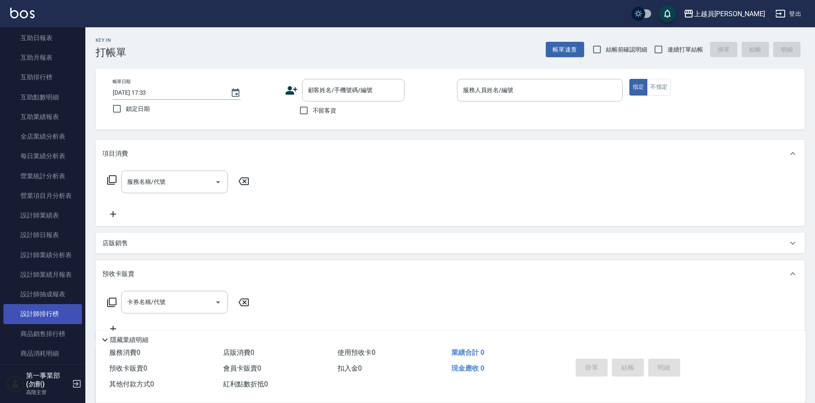
click at [57, 310] on link "設計師排行榜" at bounding box center [42, 314] width 78 height 20
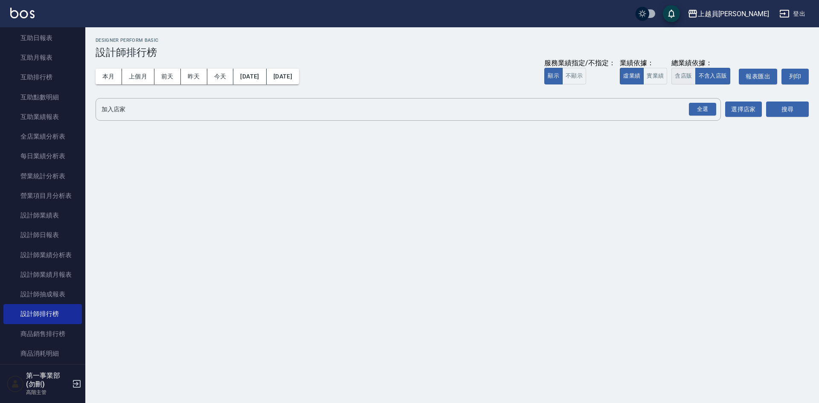
click at [683, 78] on button "含店販" at bounding box center [683, 76] width 24 height 17
drag, startPoint x: 700, startPoint y: 104, endPoint x: 706, endPoint y: 105, distance: 5.2
click at [700, 104] on div "全選" at bounding box center [702, 109] width 27 height 13
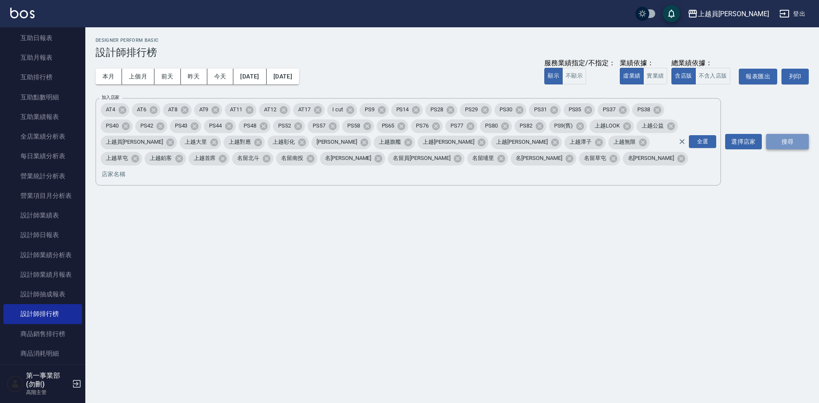
click at [777, 134] on button "搜尋" at bounding box center [787, 142] width 43 height 16
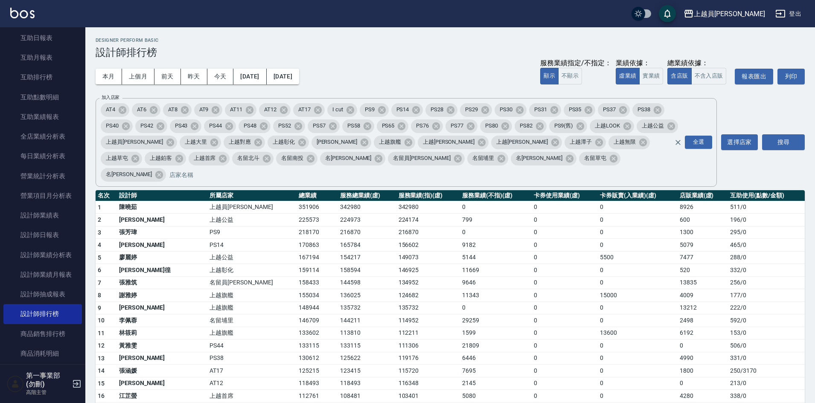
click at [434, 64] on div "本月 上個月 [DATE] [DATE] [DATE] [DATE] [DATE] 服務業績指定/不指定： 顯示 不顯示 業績依據： 虛業績 實業績 總業績依…" at bounding box center [450, 76] width 709 height 36
click at [642, 239] on td "0" at bounding box center [637, 245] width 79 height 13
click at [485, 49] on h3 "設計師排行榜" at bounding box center [450, 52] width 709 height 12
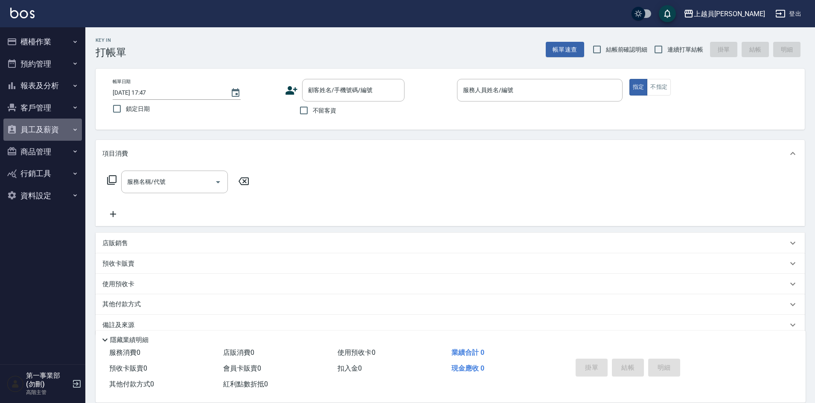
click at [49, 131] on button "員工及薪資" at bounding box center [42, 130] width 78 height 22
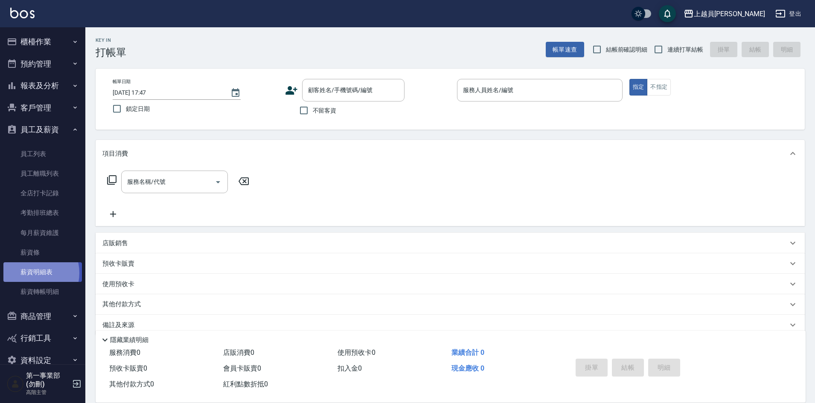
click at [30, 273] on link "薪資明細表" at bounding box center [42, 272] width 78 height 20
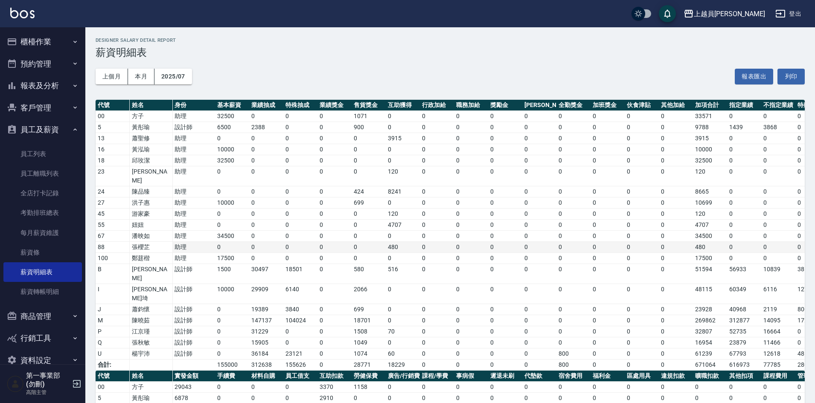
scroll to position [197, 0]
